Goal: Task Accomplishment & Management: Use online tool/utility

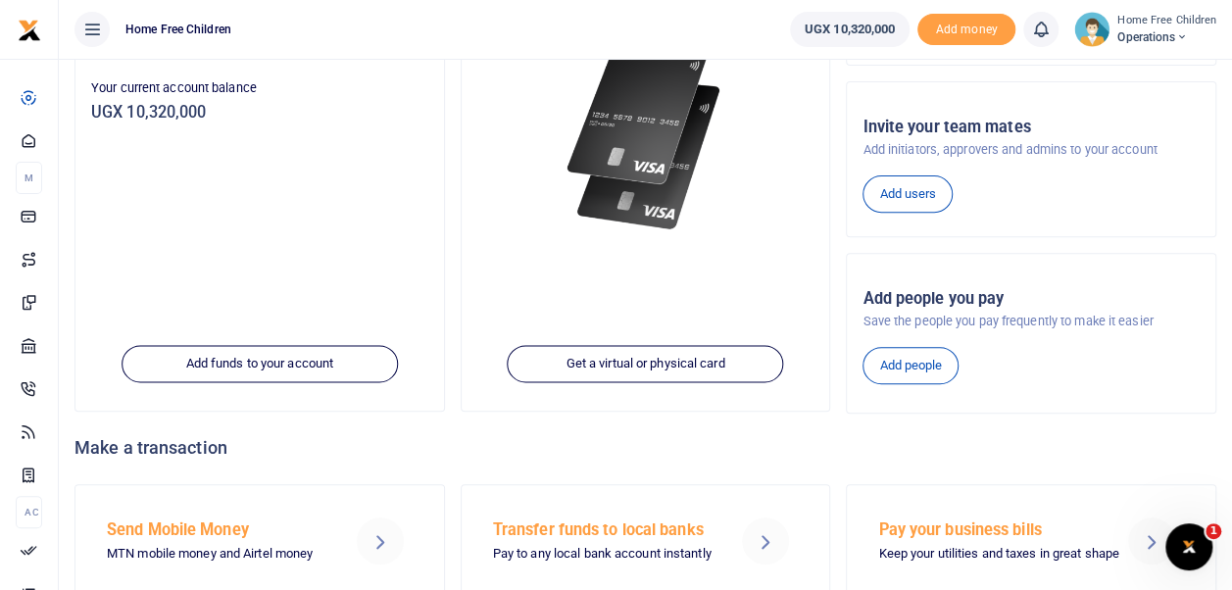
scroll to position [329, 0]
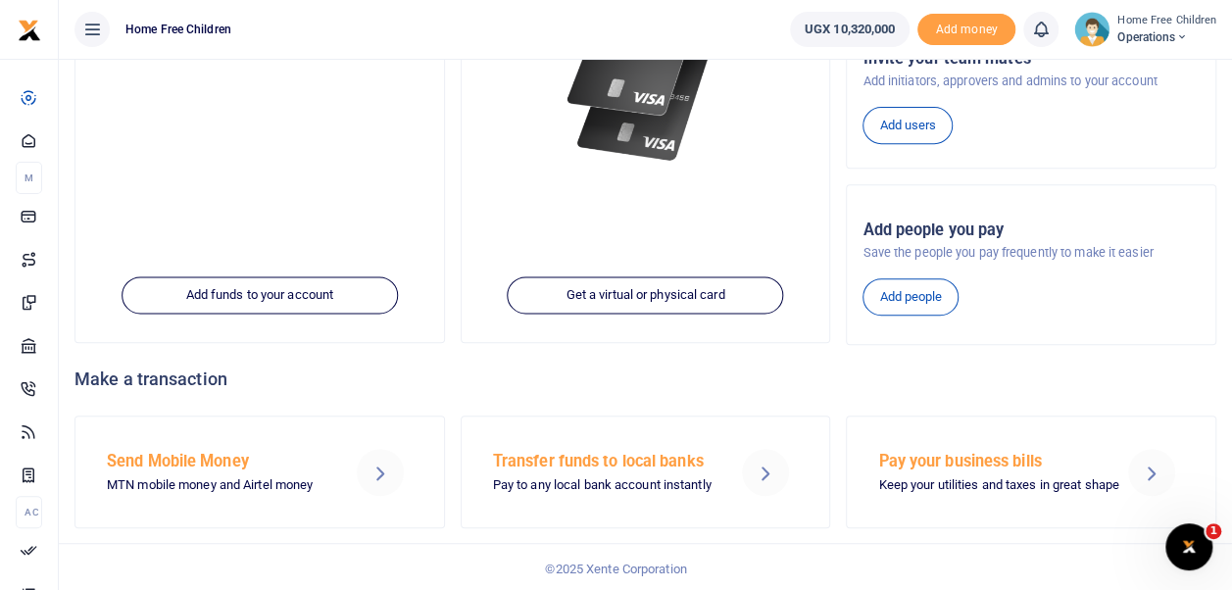
click at [1017, 478] on p "Keep your utilities and taxes in great shape" at bounding box center [990, 485] width 225 height 21
